Goal: Transaction & Acquisition: Obtain resource

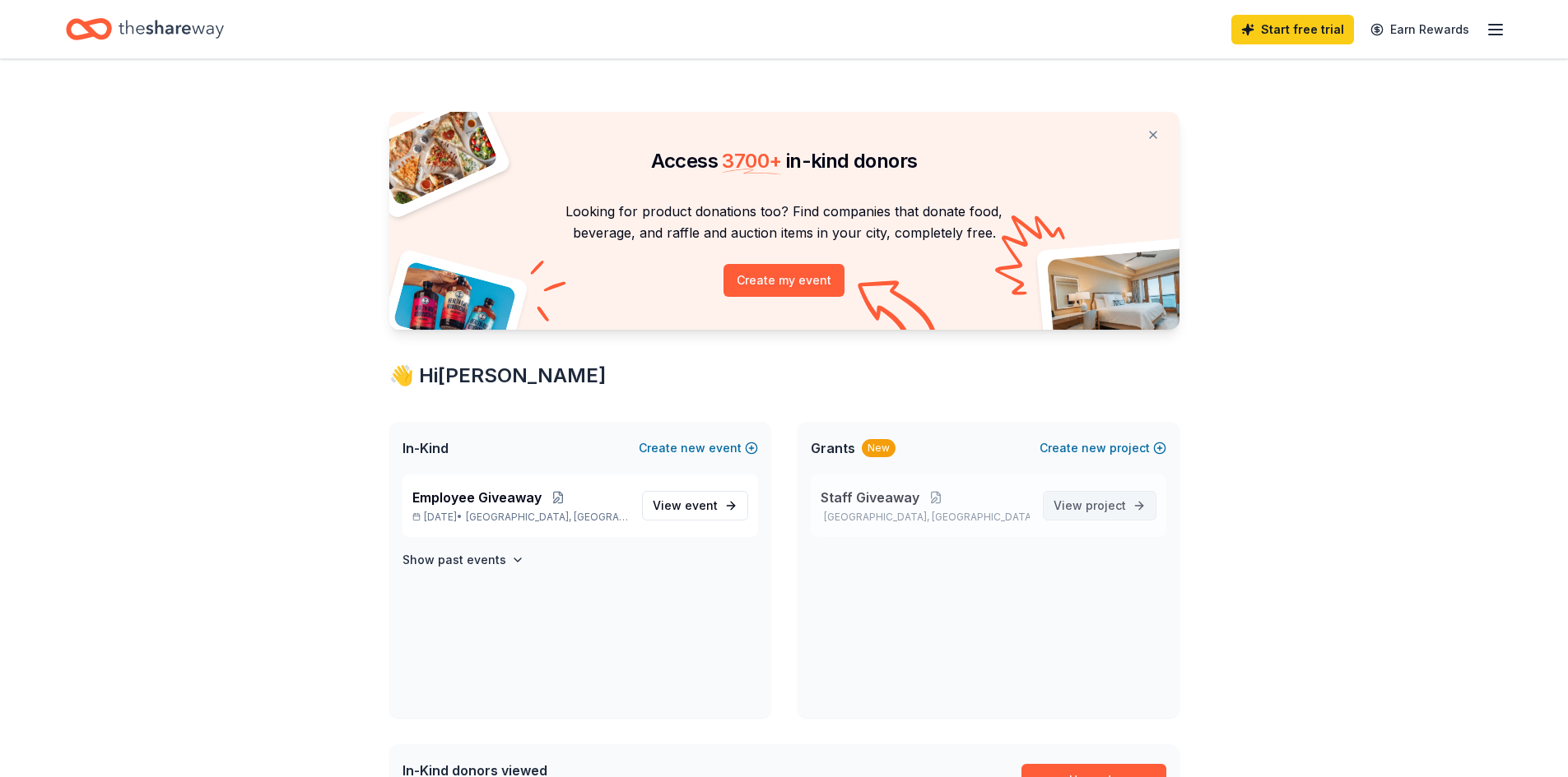
click at [1139, 497] on link "View project" at bounding box center [1100, 506] width 113 height 29
click at [696, 509] on span "event" at bounding box center [701, 505] width 33 height 14
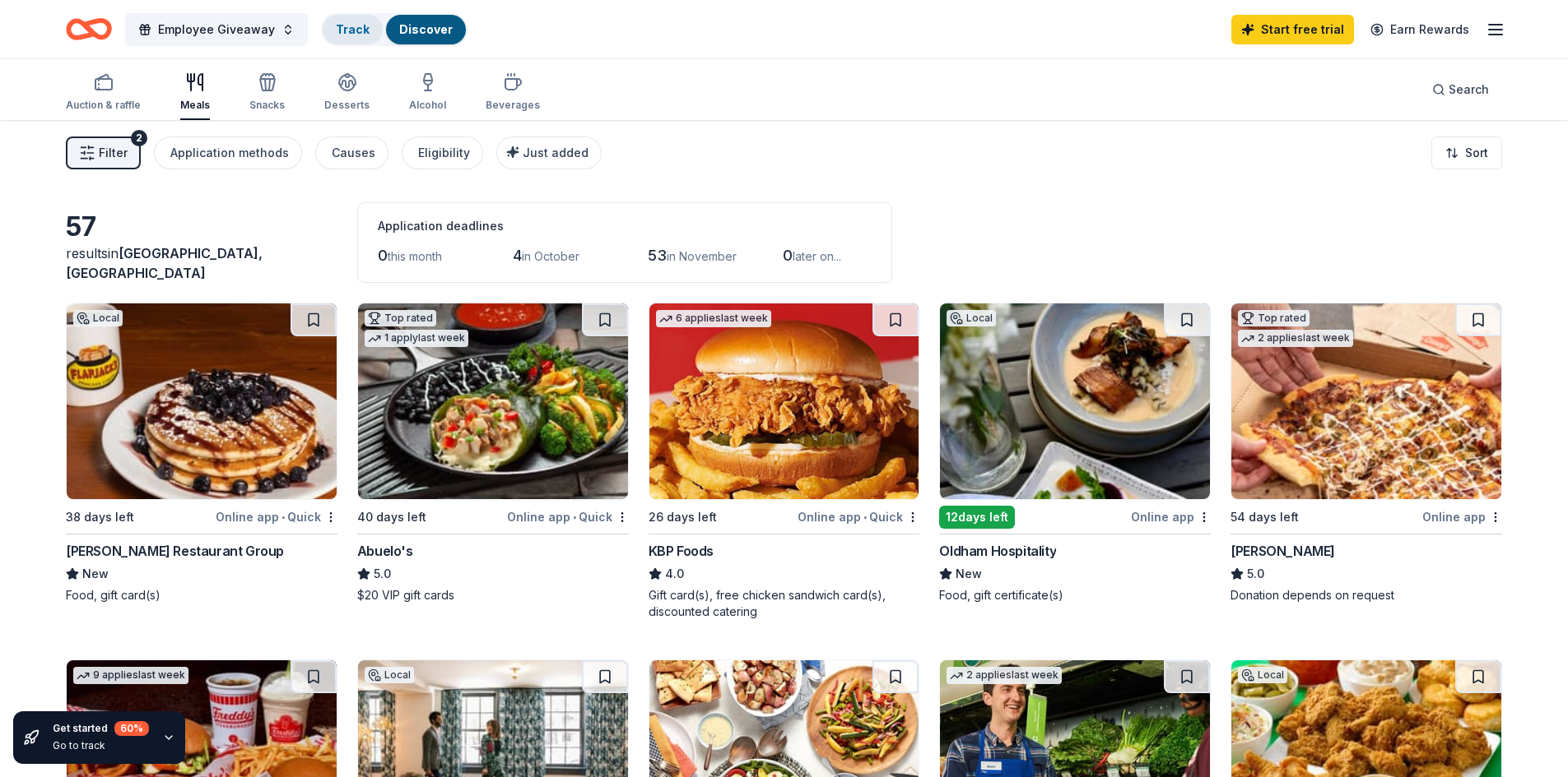
click at [355, 27] on link "Track" at bounding box center [353, 28] width 34 height 14
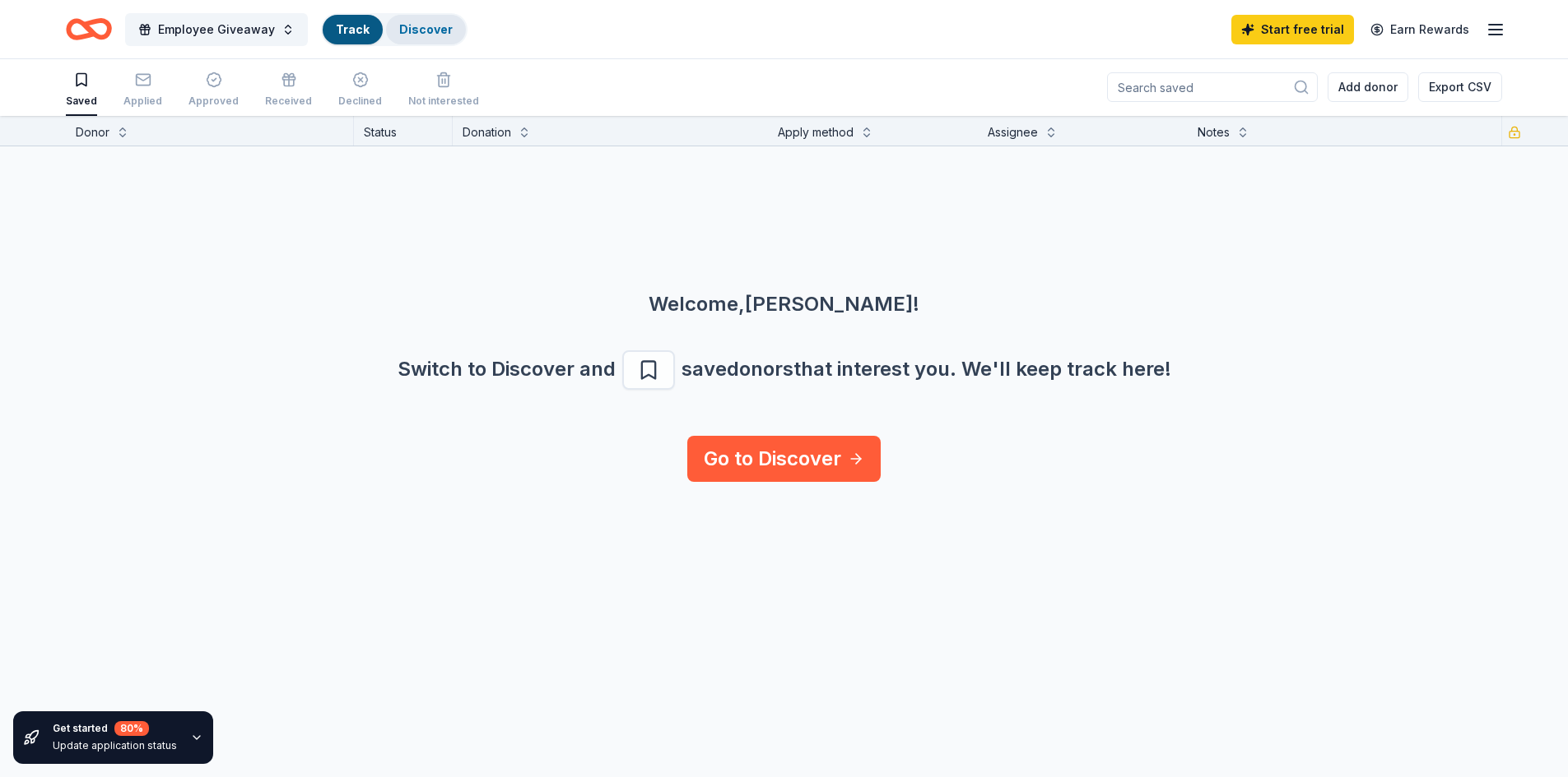
click at [402, 28] on link "Discover" at bounding box center [426, 28] width 54 height 14
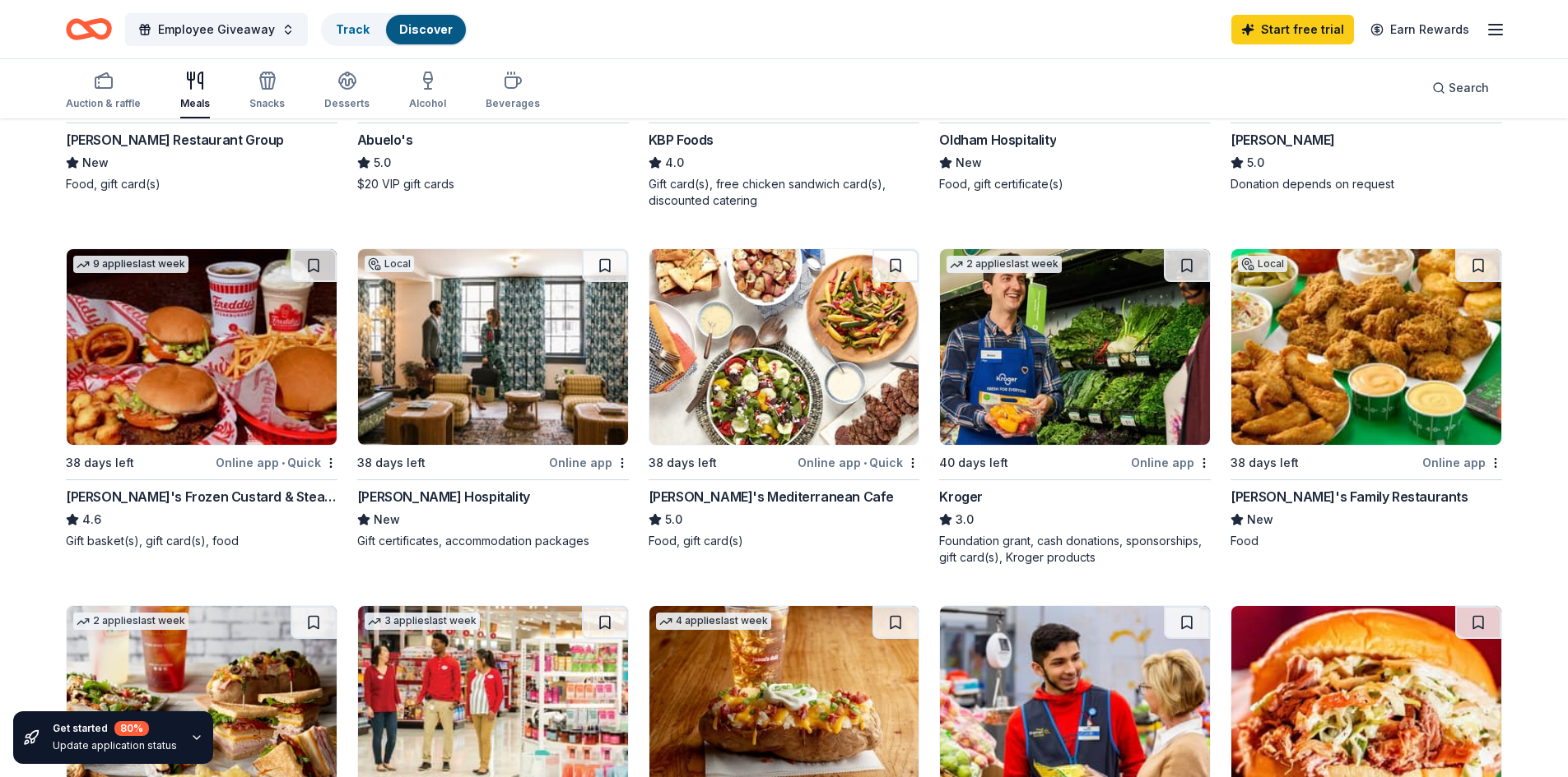
scroll to position [822, 0]
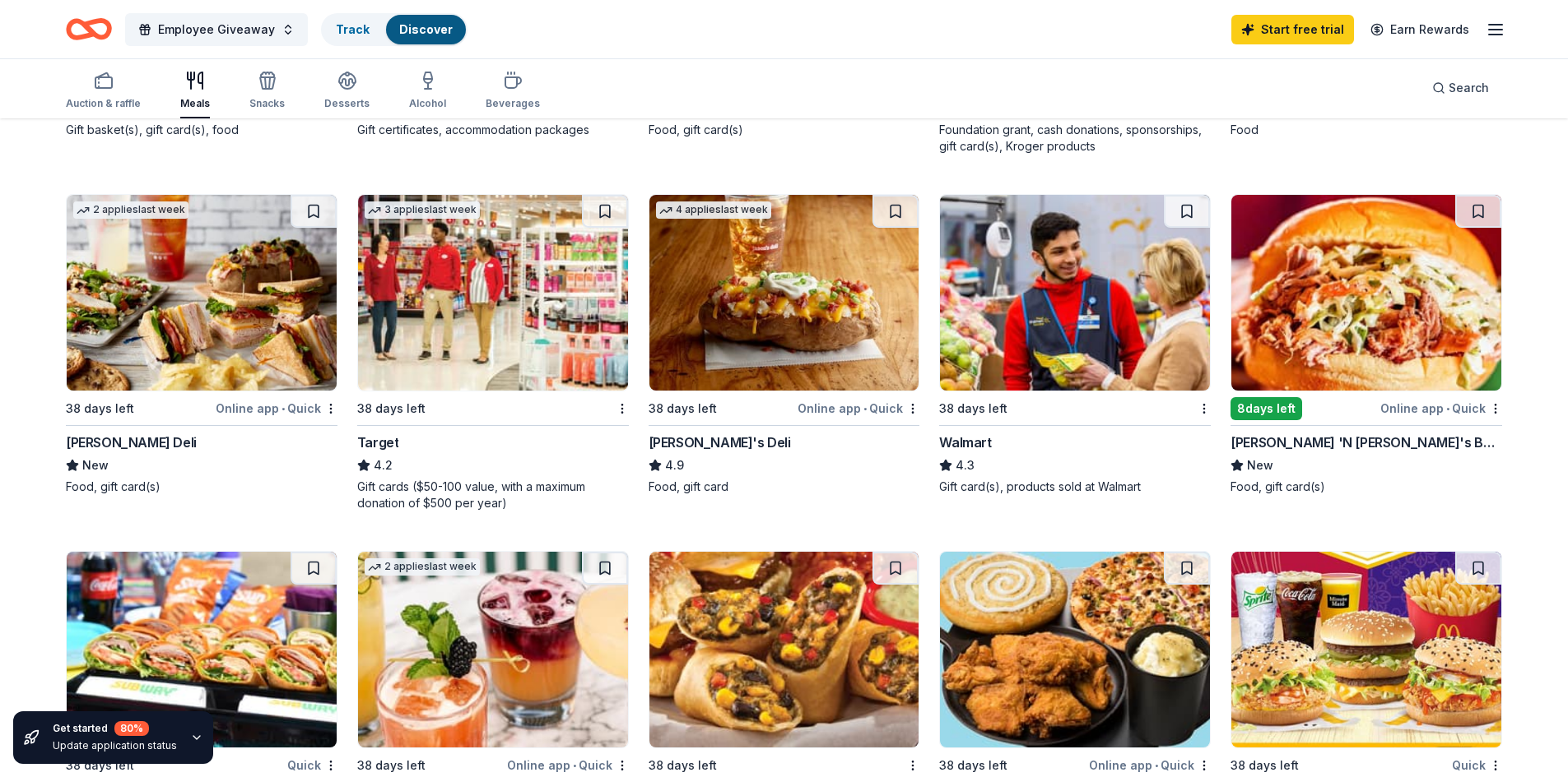
click at [274, 407] on div "Online app • Quick" at bounding box center [276, 408] width 122 height 21
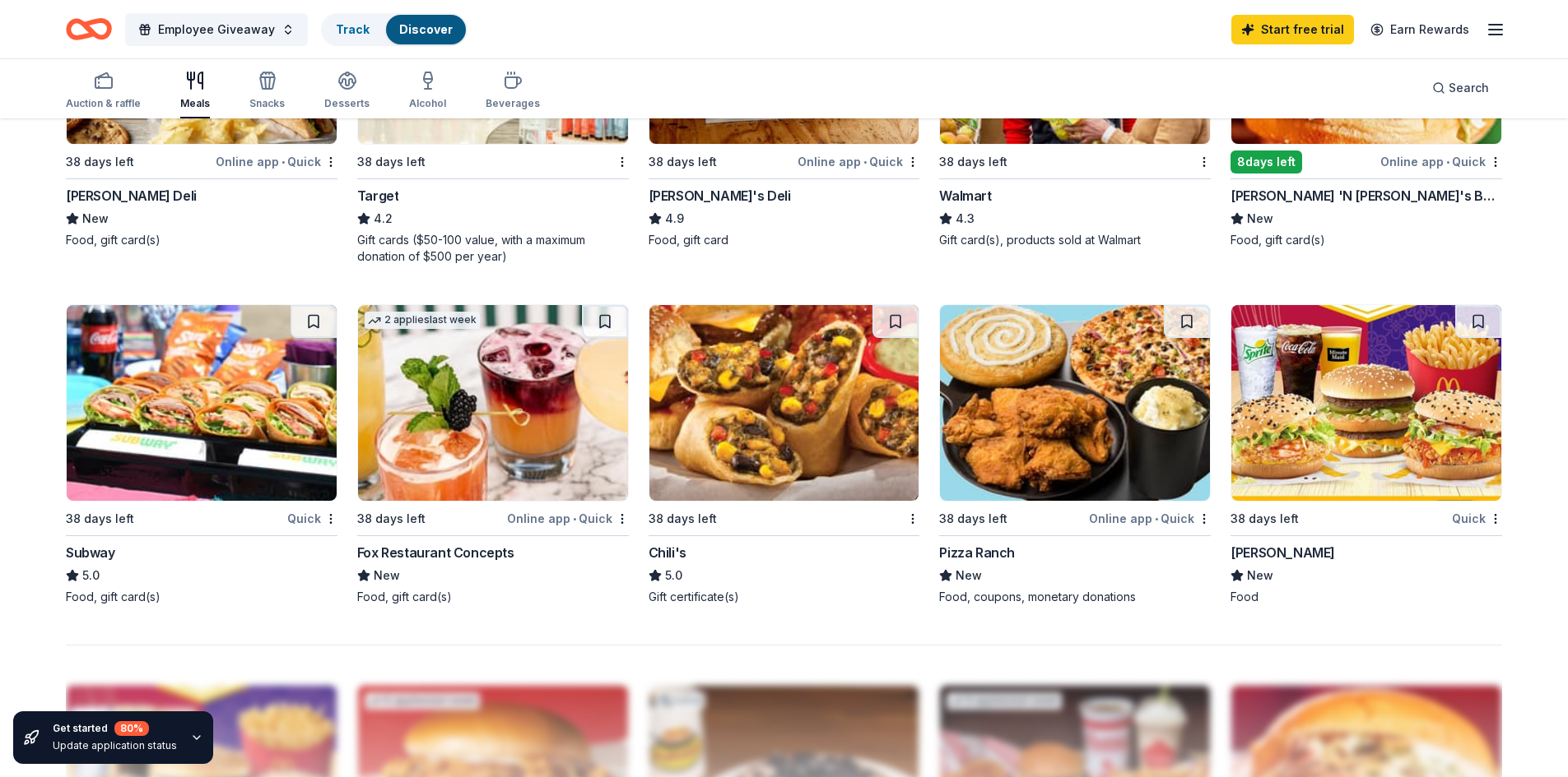
scroll to position [658, 0]
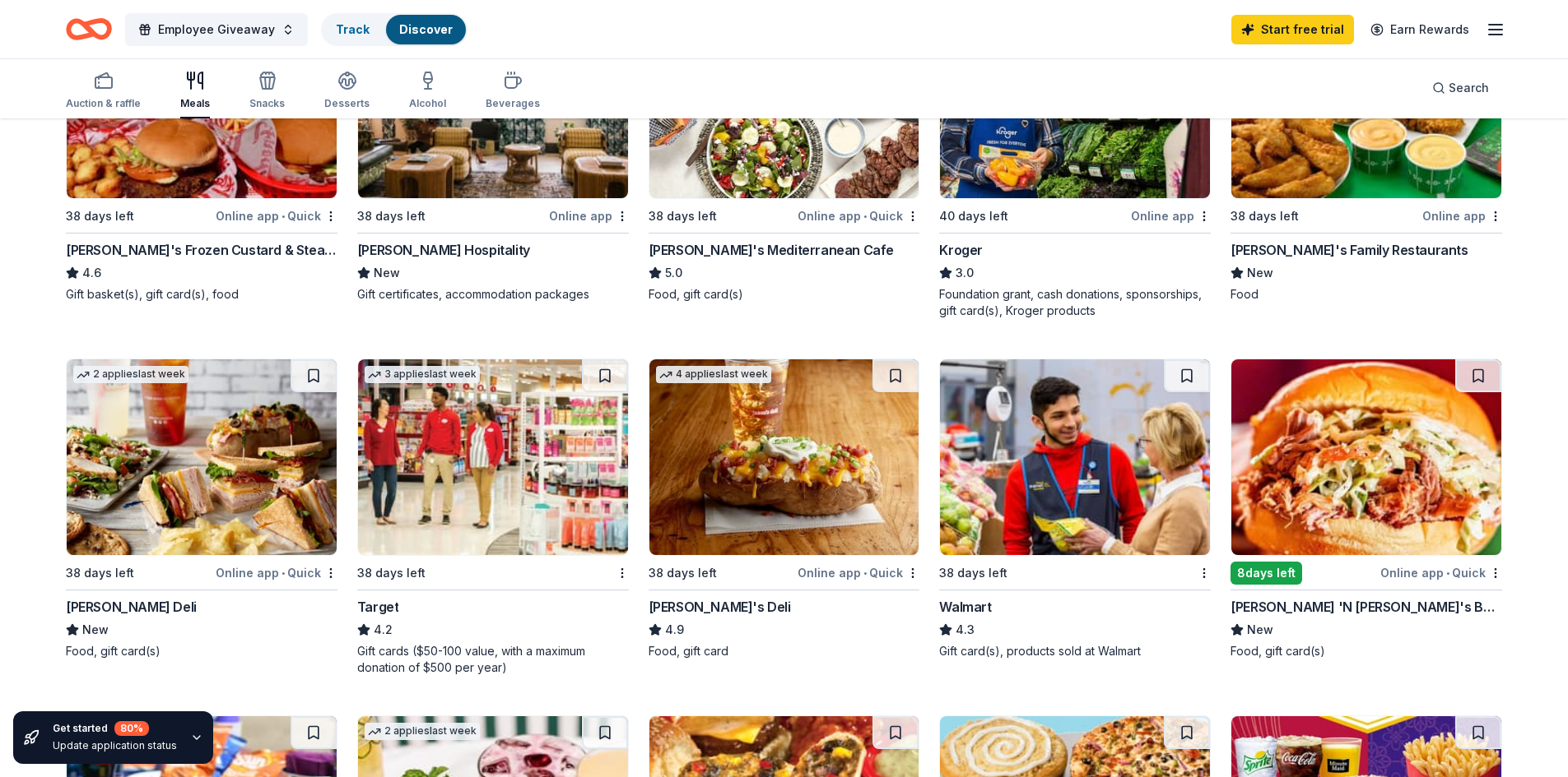
click at [1080, 535] on img at bounding box center [1074, 457] width 270 height 196
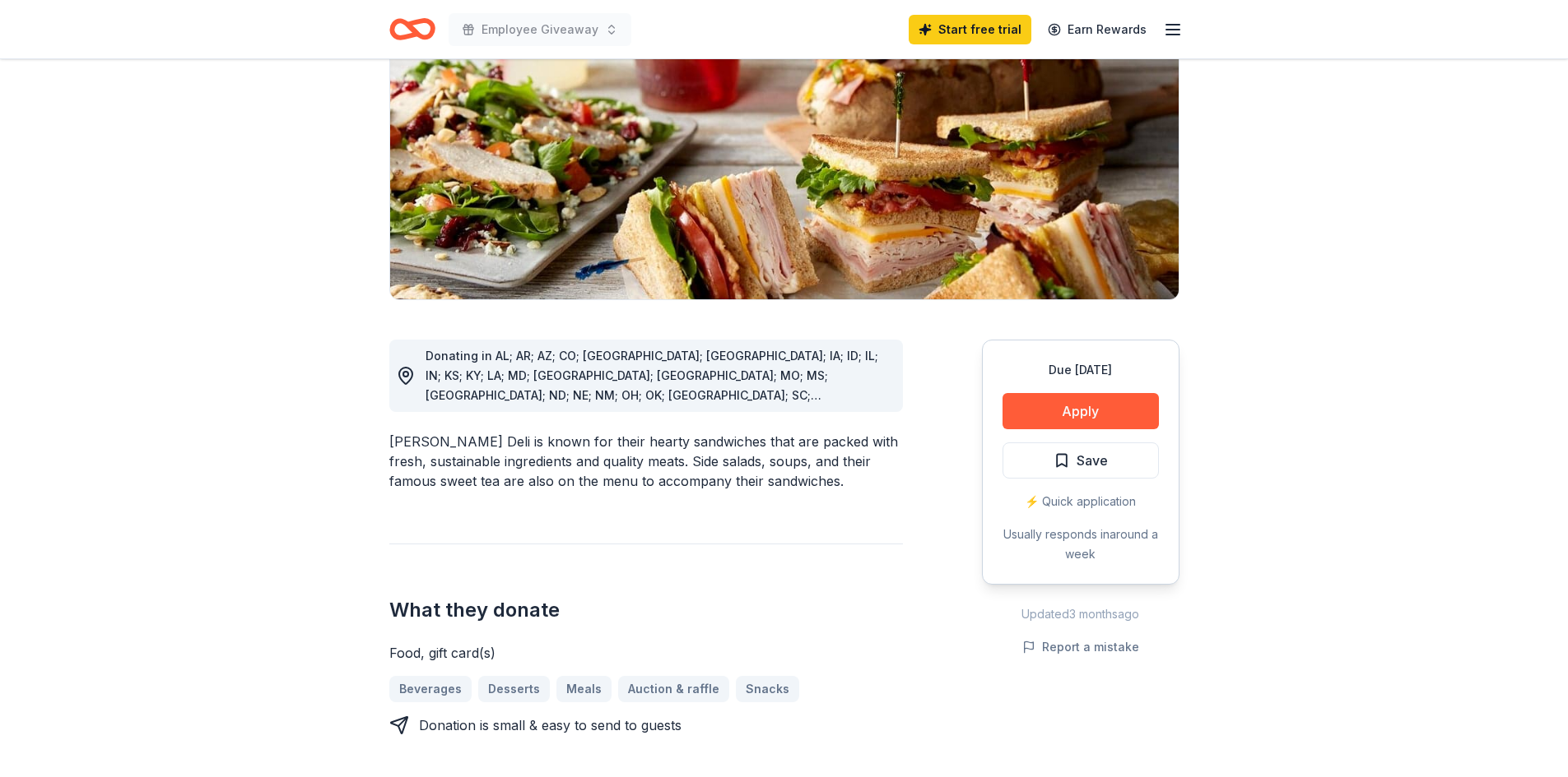
scroll to position [329, 0]
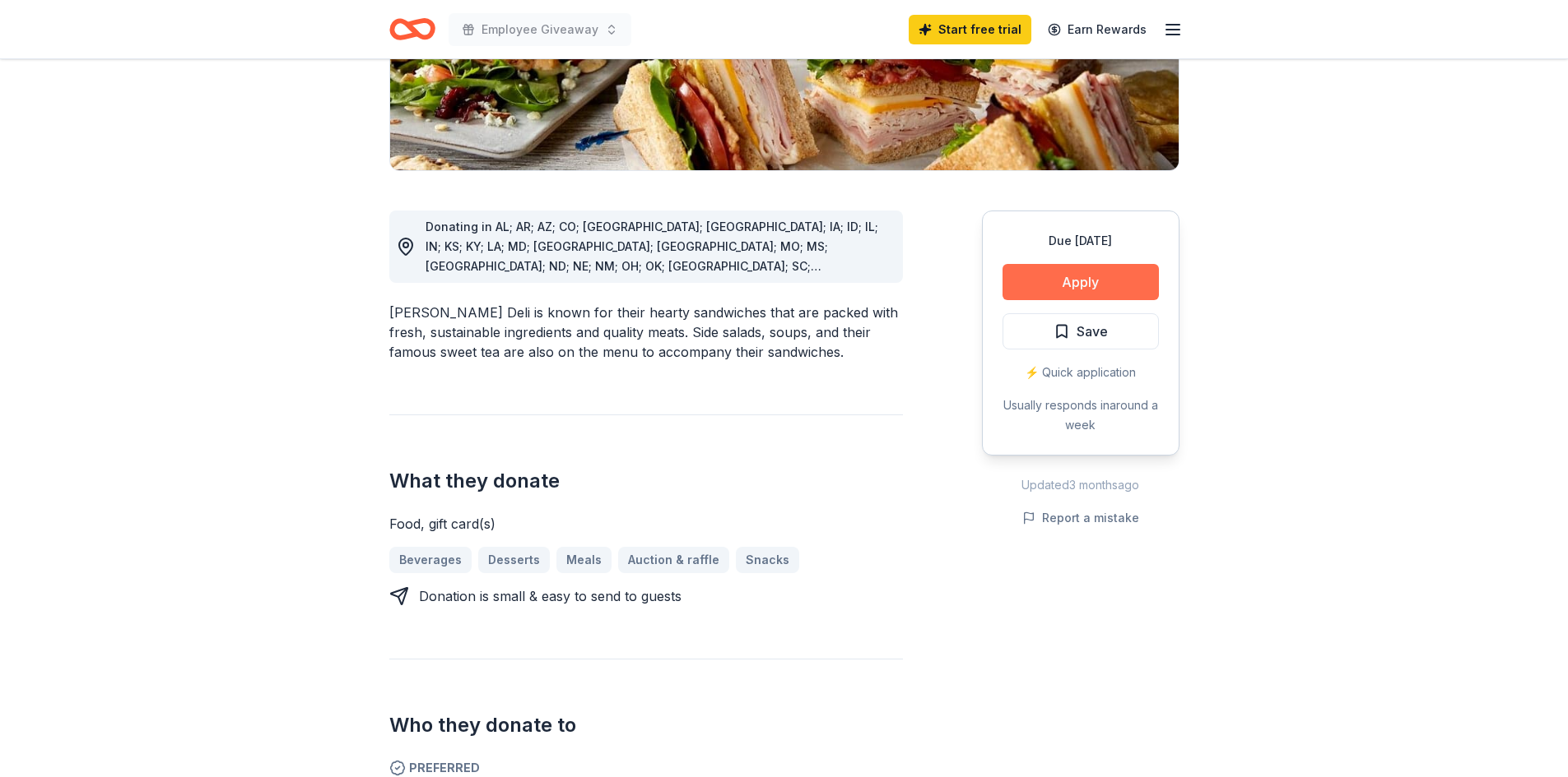
click at [1077, 269] on button "Apply" at bounding box center [1080, 282] width 156 height 36
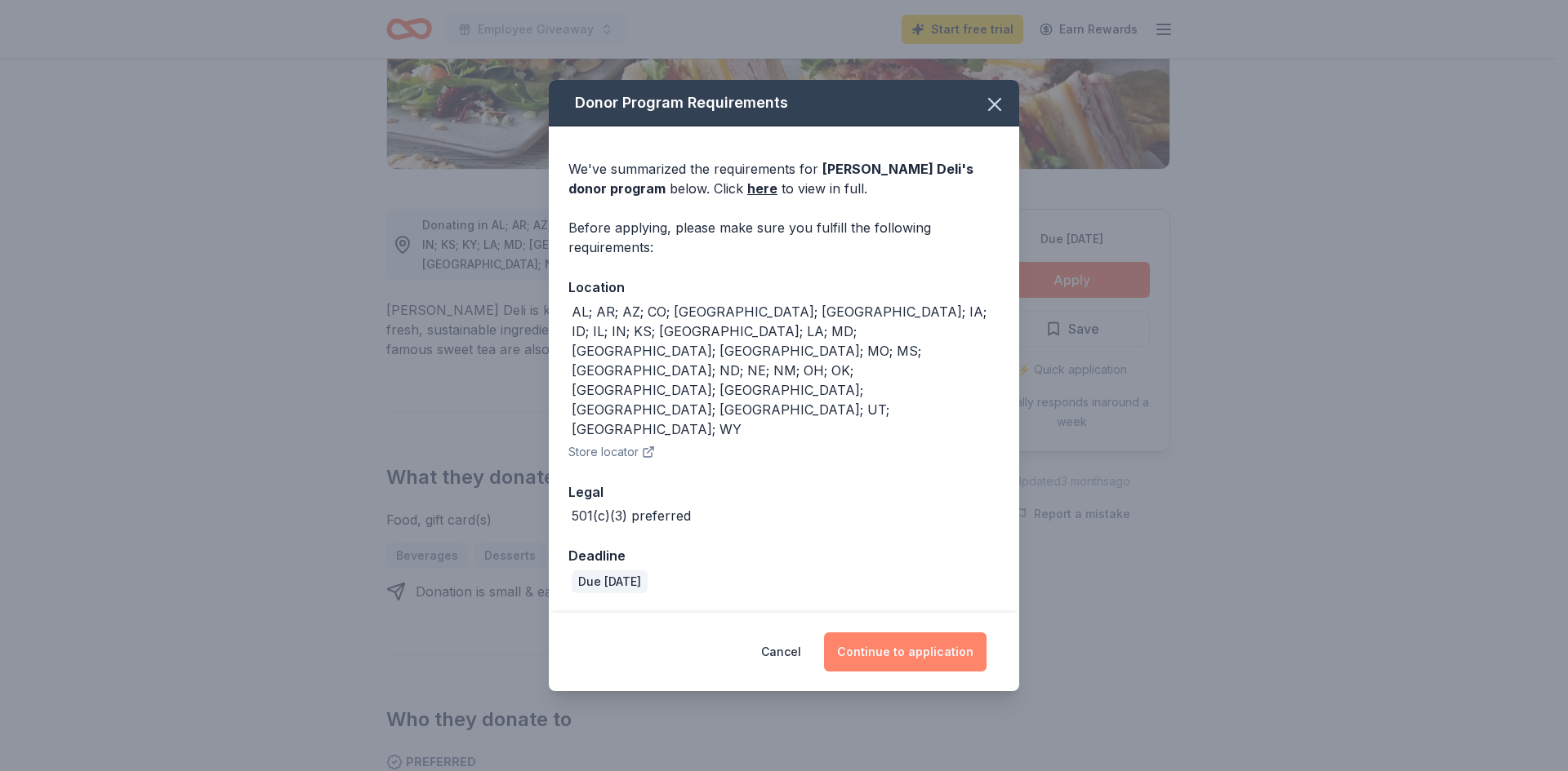
click at [922, 633] on button "Continue to application" at bounding box center [905, 653] width 162 height 39
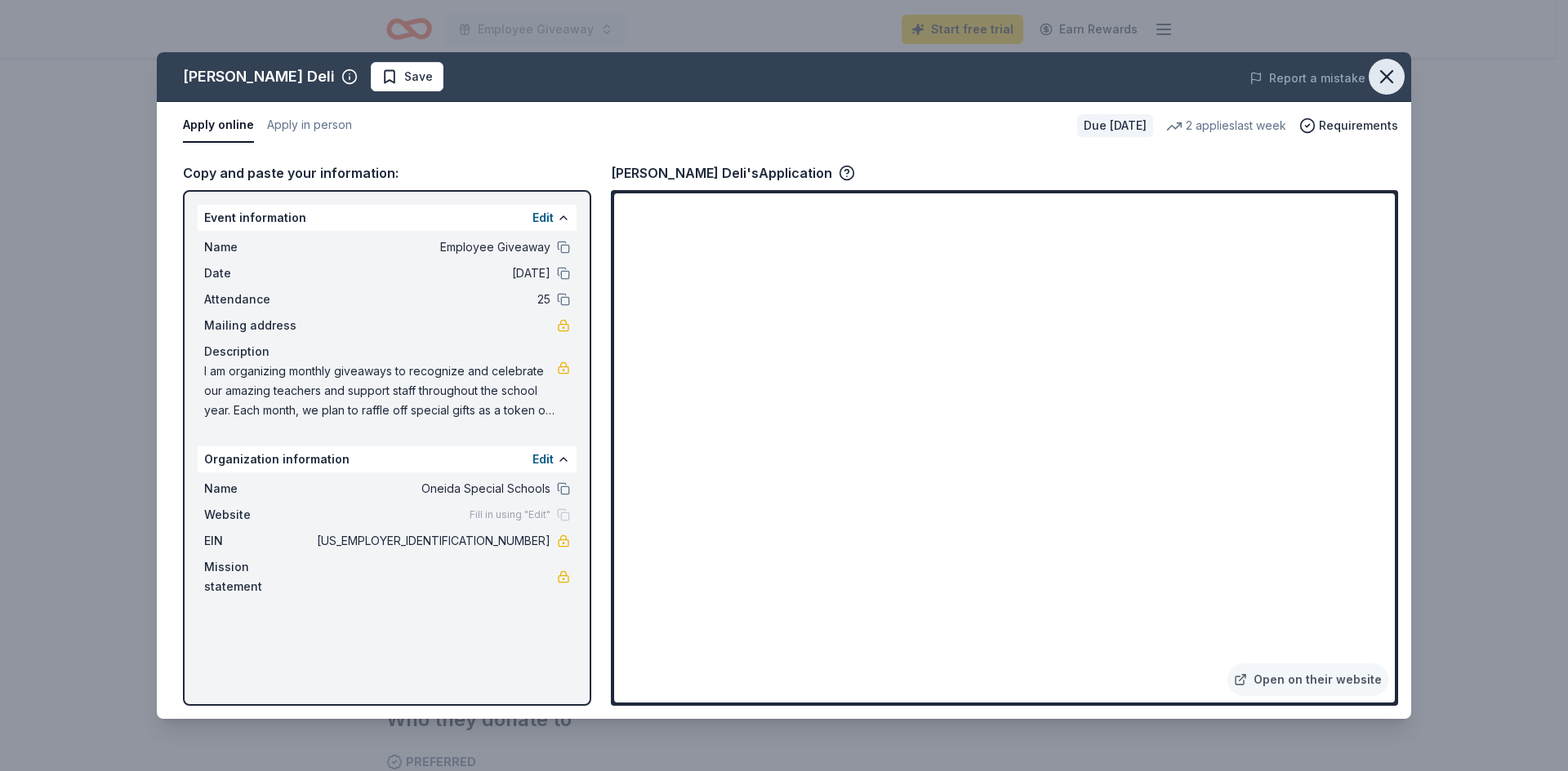
click at [1395, 64] on button "button" at bounding box center [1387, 77] width 36 height 36
